Goal: Transaction & Acquisition: Purchase product/service

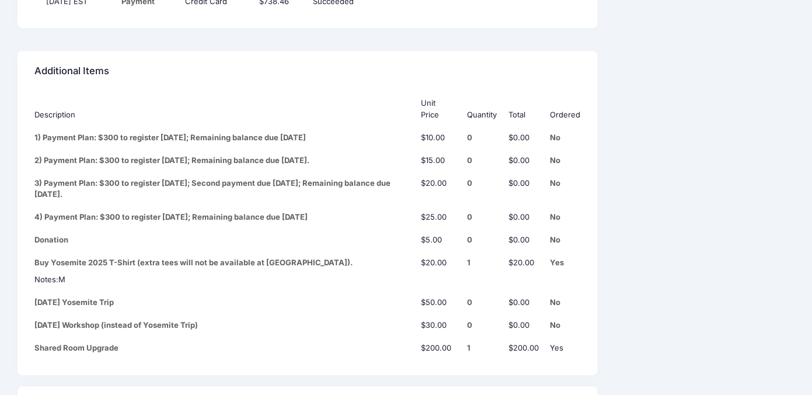
scroll to position [1640, 0]
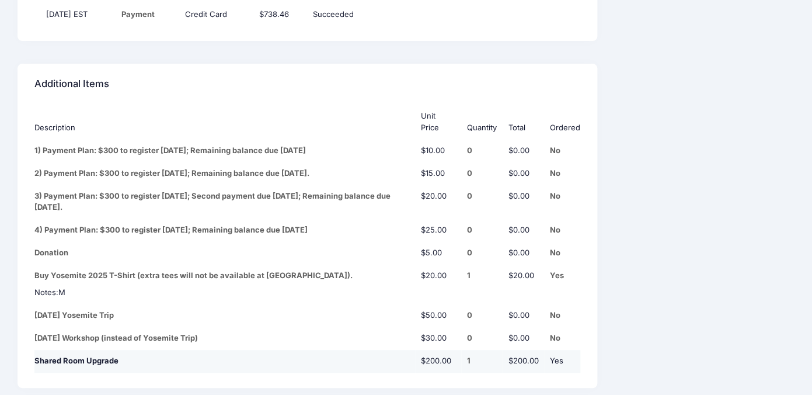
click at [113, 356] on span "Shared Room Upgrade" at bounding box center [76, 360] width 84 height 9
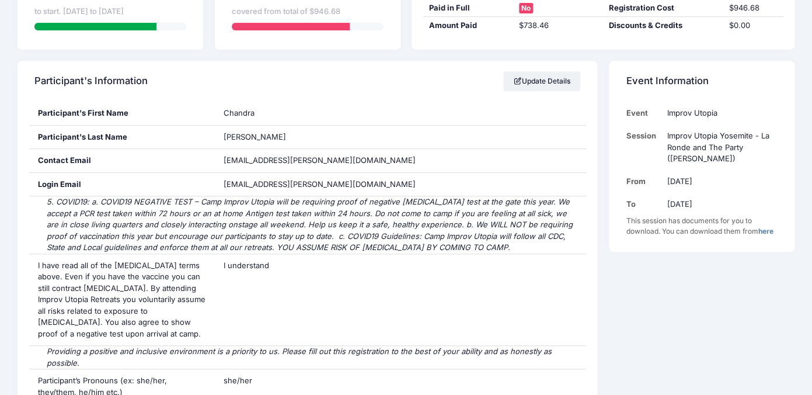
scroll to position [0, 0]
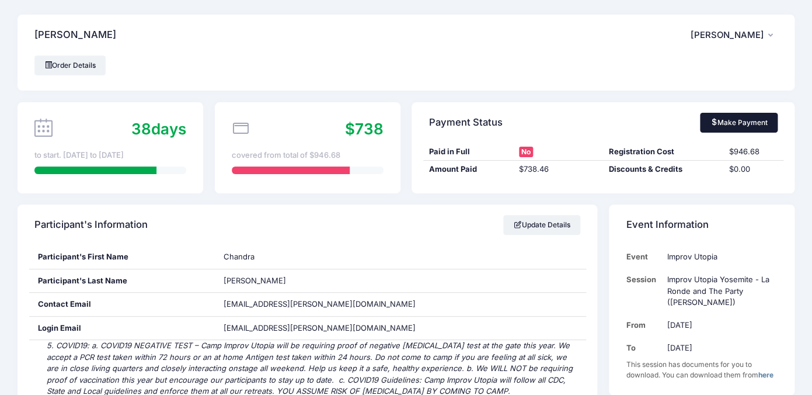
click at [744, 120] on link "Make Payment" at bounding box center [739, 123] width 78 height 20
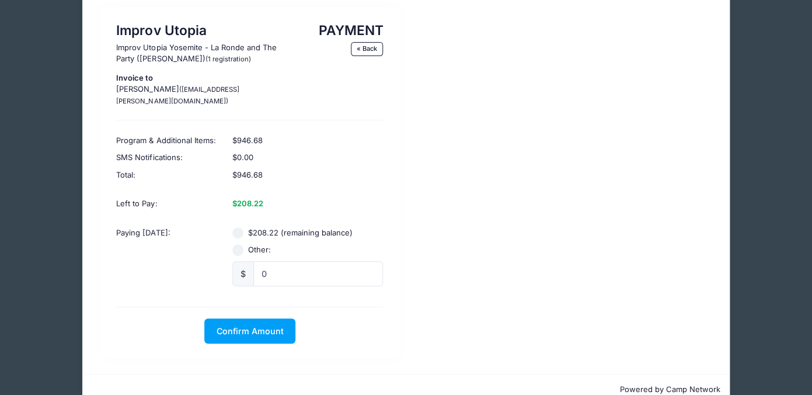
scroll to position [78, 0]
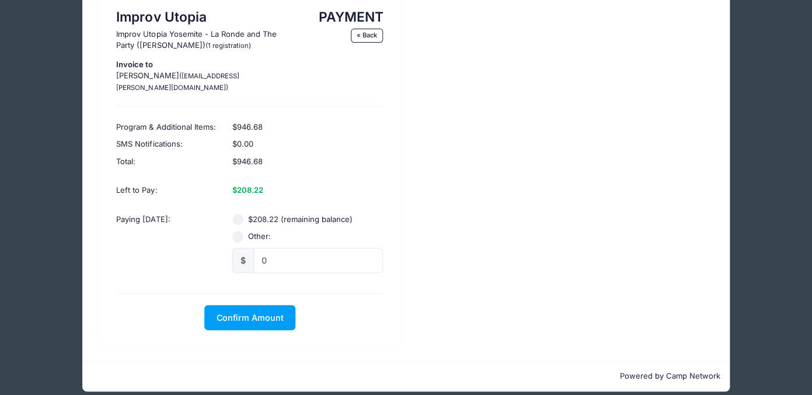
click at [238, 214] on input "$208.22 (remaining balance)" at bounding box center [238, 220] width 12 height 12
radio input "true"
click at [239, 312] on span "Confirm Amount" at bounding box center [249, 317] width 67 height 10
click at [239, 308] on button "Pay with Card" at bounding box center [250, 317] width 80 height 25
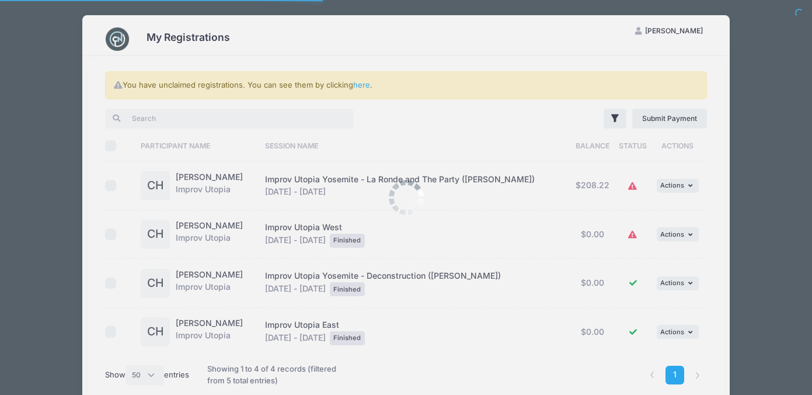
select select "50"
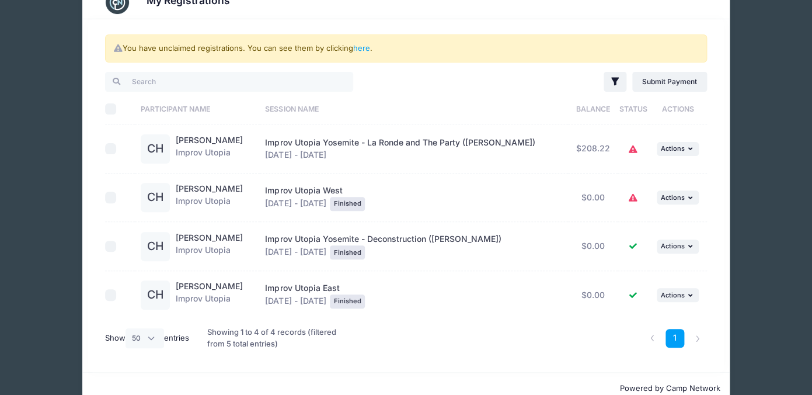
scroll to position [39, 0]
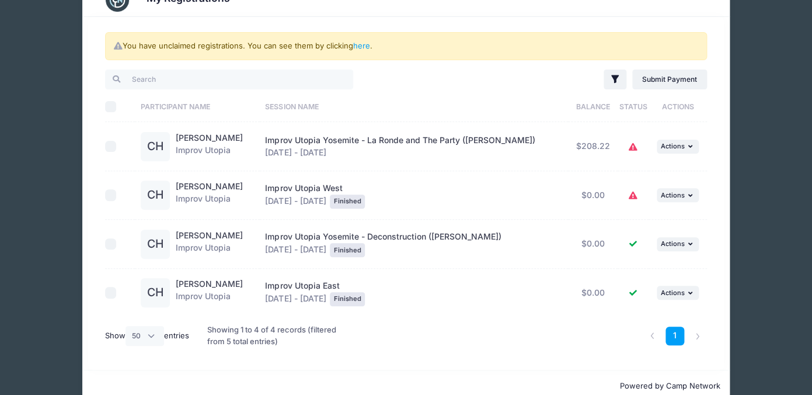
click at [631, 147] on icon at bounding box center [632, 147] width 9 height 0
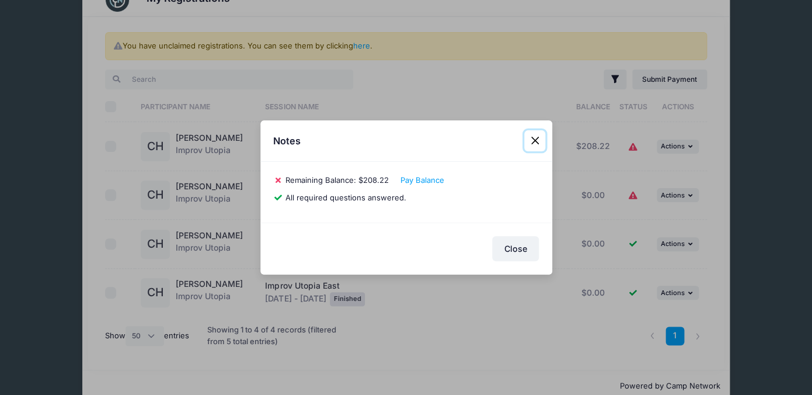
click at [538, 140] on button "Close" at bounding box center [534, 140] width 21 height 21
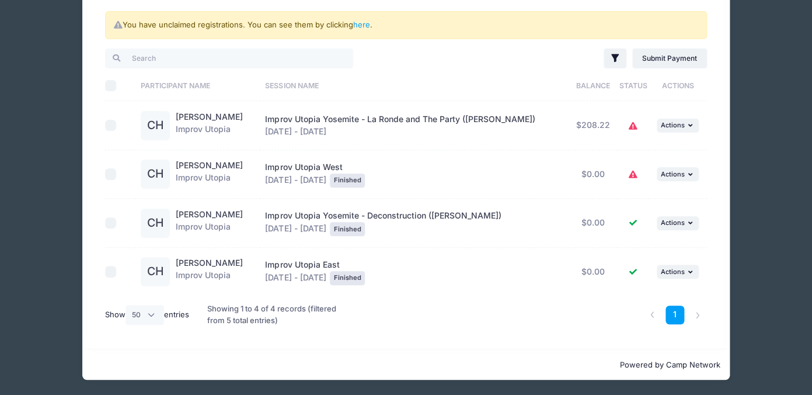
scroll to position [0, 0]
